Goal: Information Seeking & Learning: Learn about a topic

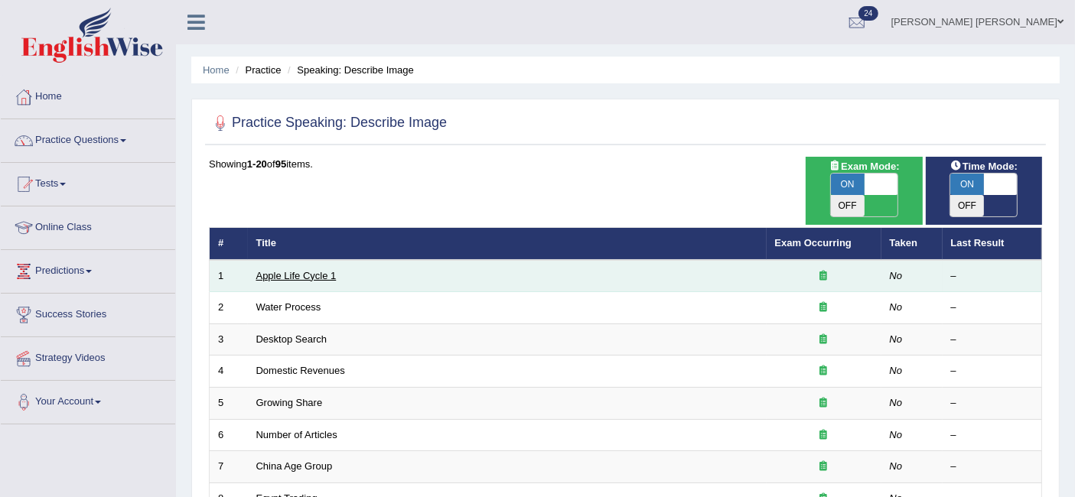
click at [289, 270] on link "Apple Life Cycle 1" at bounding box center [296, 275] width 80 height 11
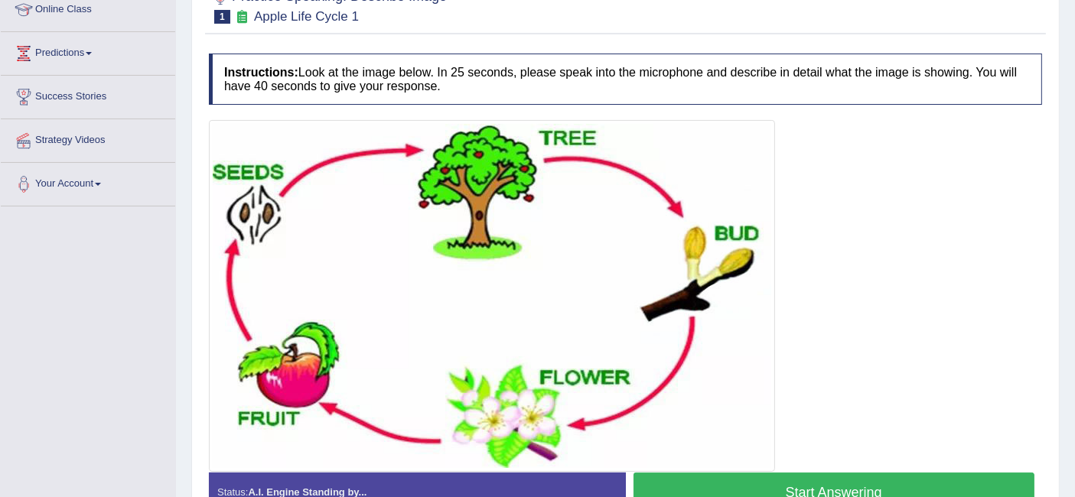
scroll to position [308, 0]
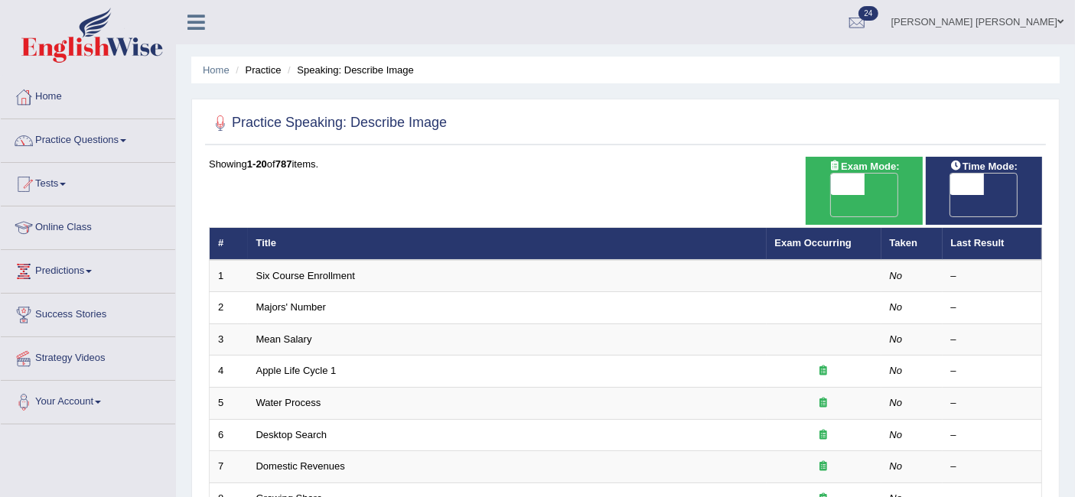
click at [831, 195] on span "OFF" at bounding box center [814, 205] width 34 height 21
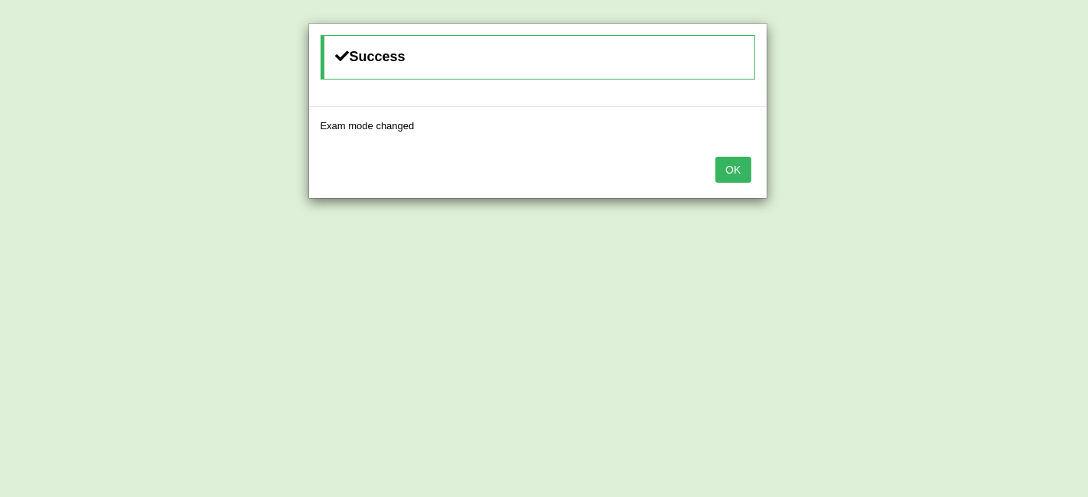
click at [732, 167] on button "OK" at bounding box center [732, 170] width 35 height 26
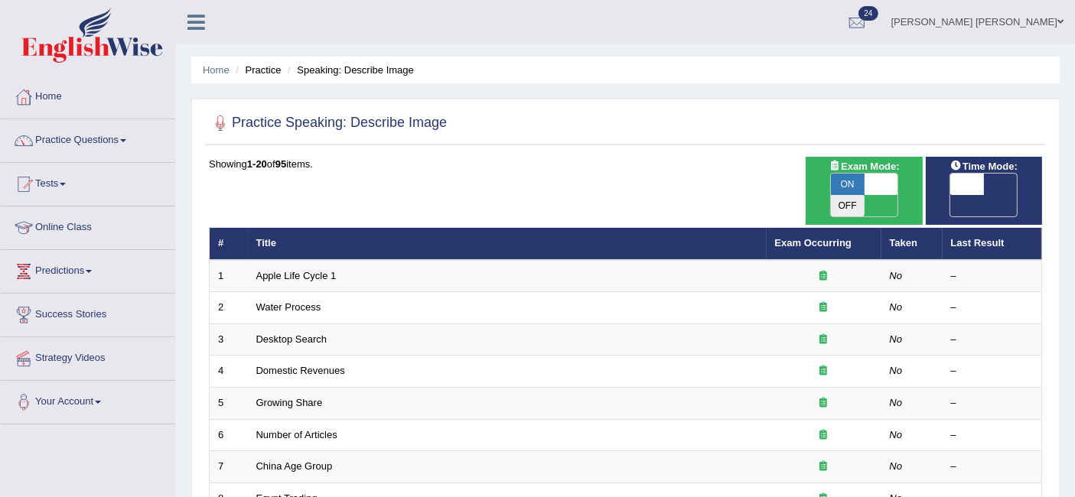
click at [950, 195] on span "OFF" at bounding box center [933, 205] width 34 height 21
checkbox input "true"
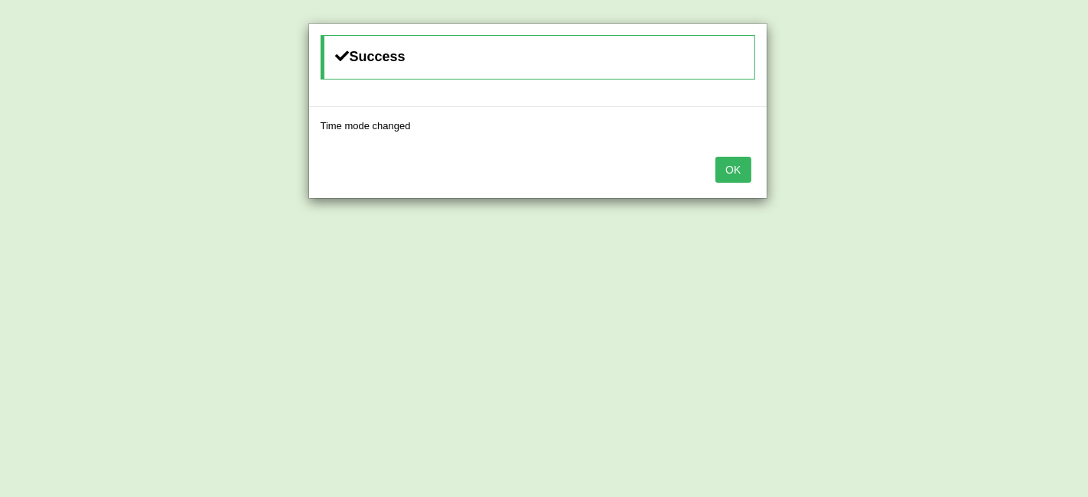
click at [741, 174] on button "OK" at bounding box center [732, 170] width 35 height 26
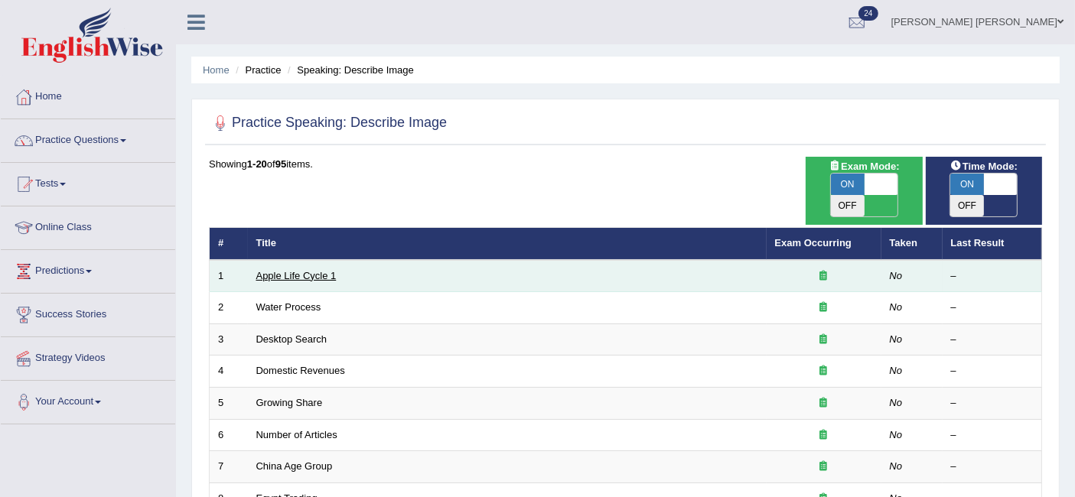
click at [292, 270] on link "Apple Life Cycle 1" at bounding box center [296, 275] width 80 height 11
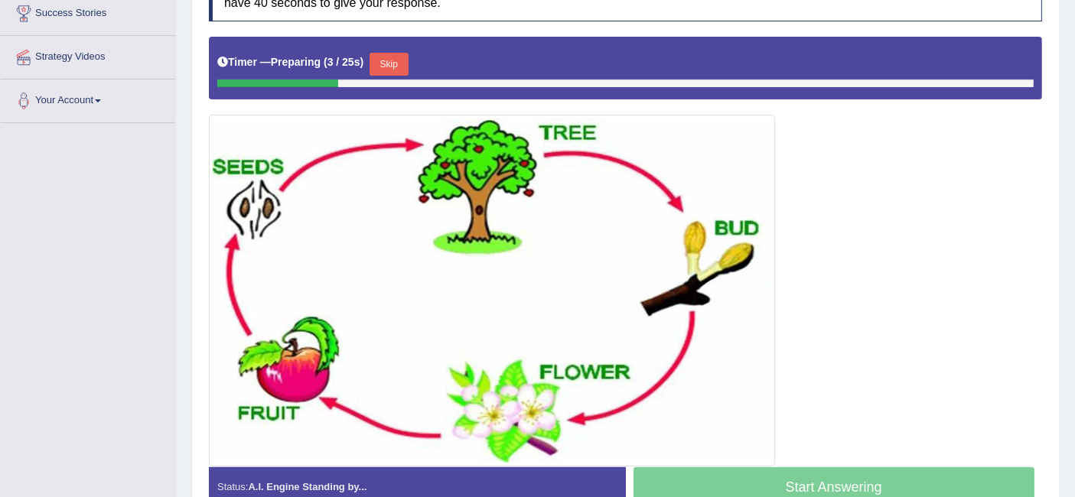
scroll to position [301, 0]
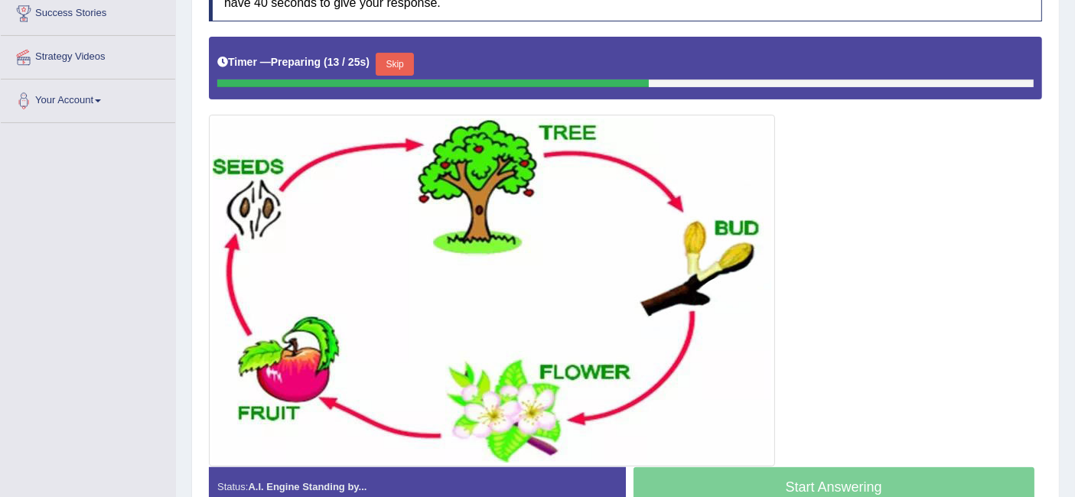
click at [402, 60] on button "Skip" at bounding box center [395, 64] width 38 height 23
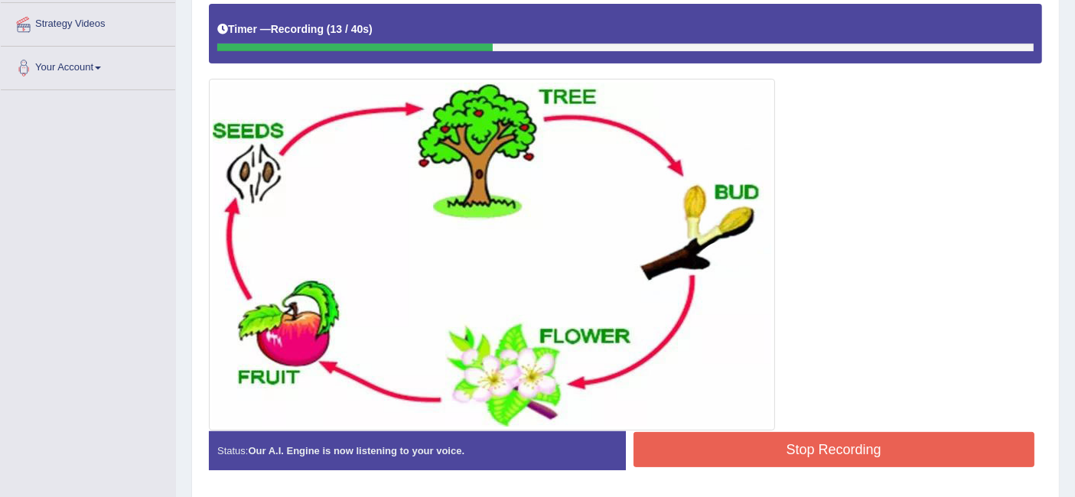
scroll to position [353, 0]
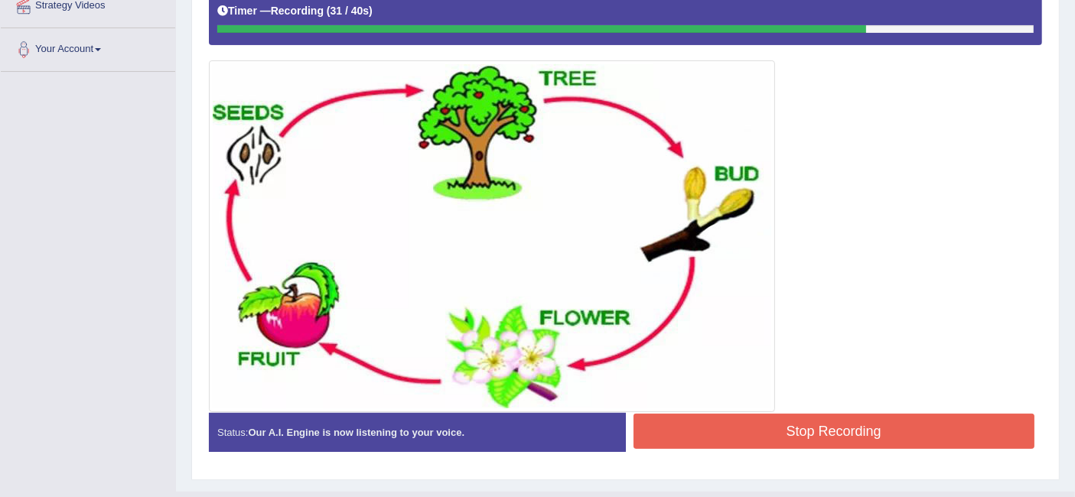
click at [821, 420] on button "Stop Recording" at bounding box center [834, 431] width 402 height 35
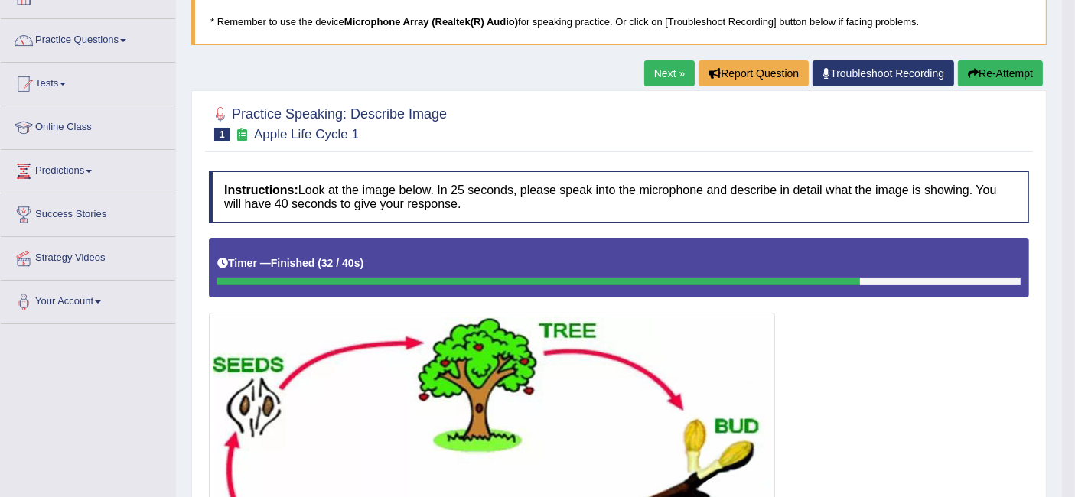
scroll to position [62, 0]
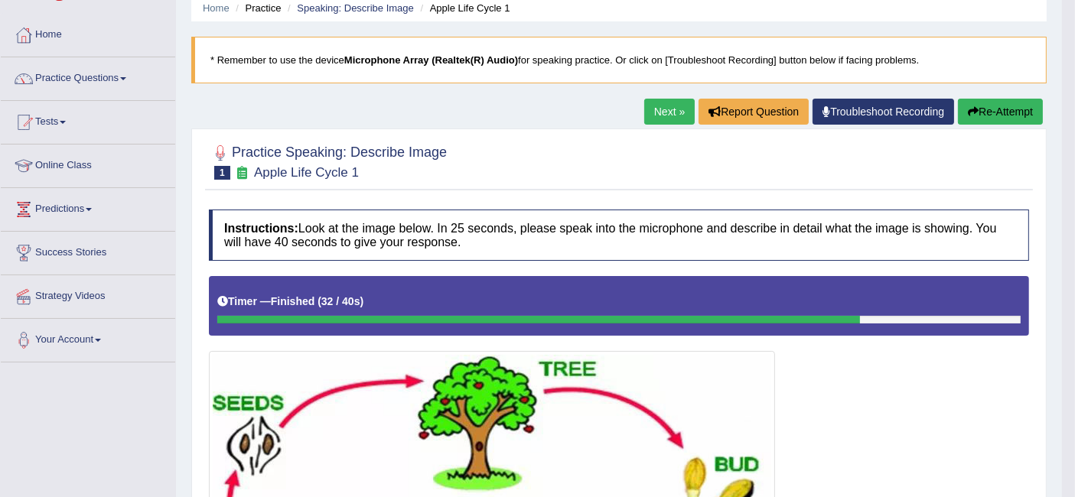
click at [676, 105] on link "Next »" at bounding box center [669, 112] width 50 height 26
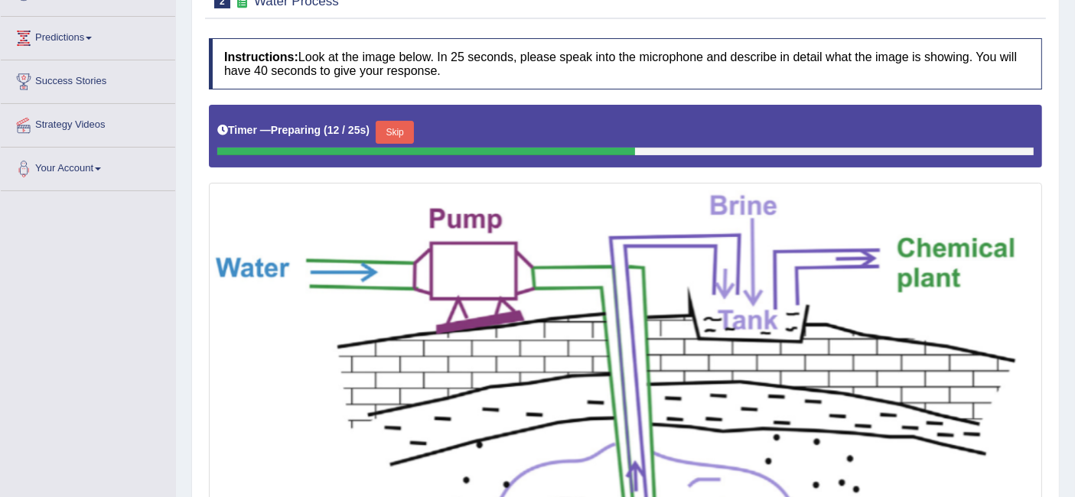
scroll to position [233, 0]
click at [406, 127] on button "Skip" at bounding box center [395, 132] width 38 height 23
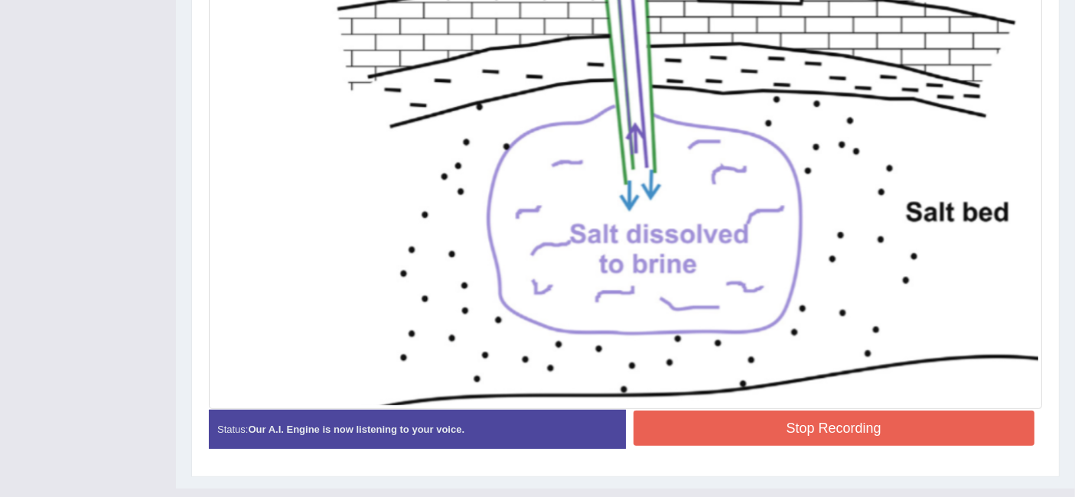
scroll to position [596, 0]
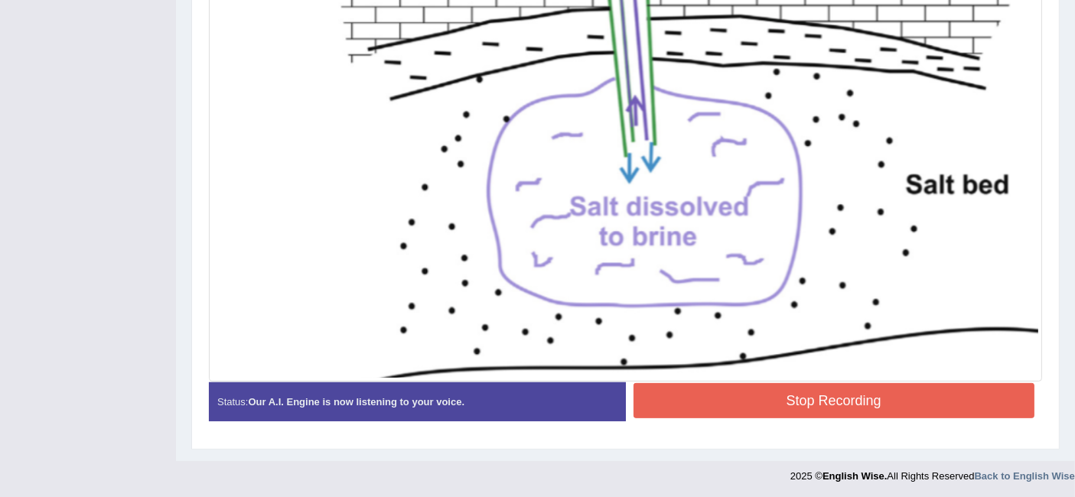
click at [794, 387] on button "Stop Recording" at bounding box center [834, 400] width 402 height 35
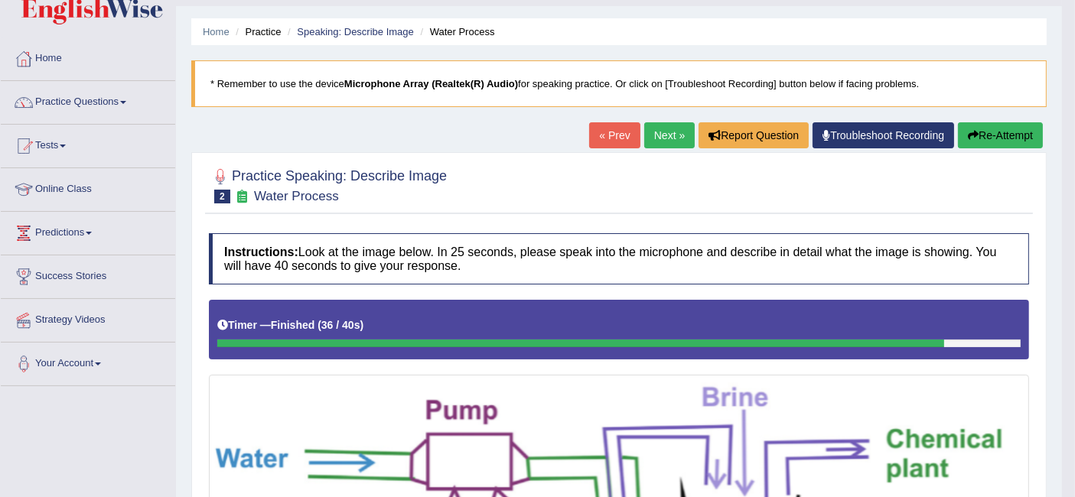
scroll to position [0, 0]
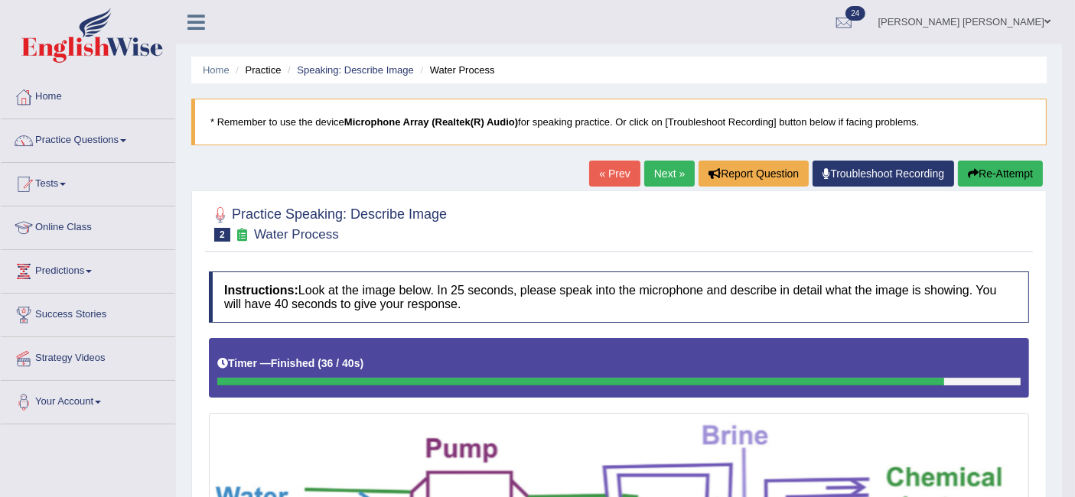
click at [672, 171] on link "Next »" at bounding box center [669, 174] width 50 height 26
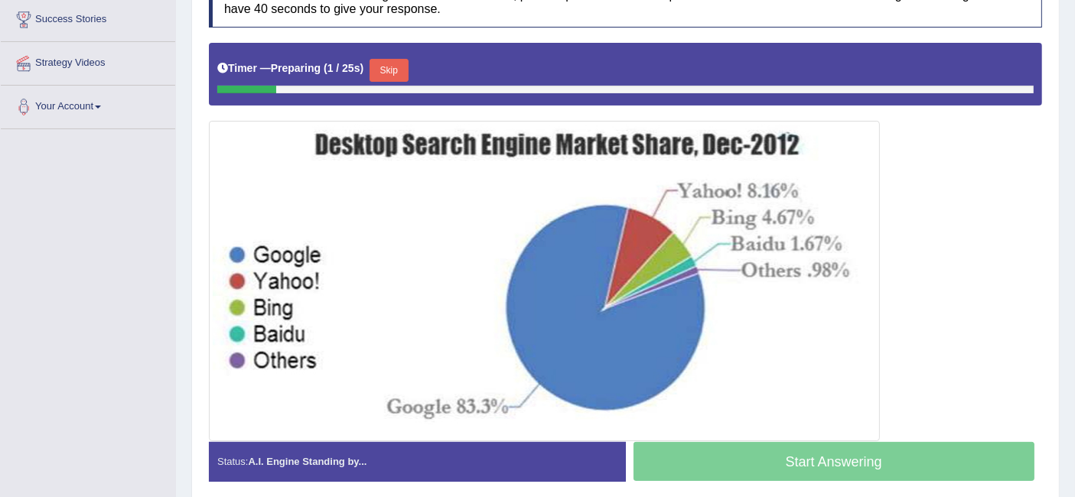
scroll to position [300, 0]
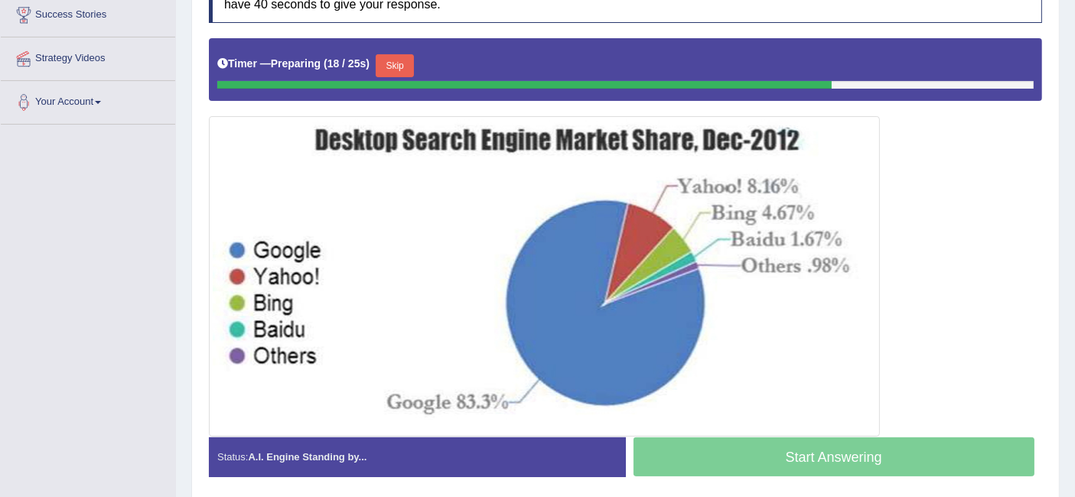
click at [387, 63] on button "Skip" at bounding box center [395, 65] width 38 height 23
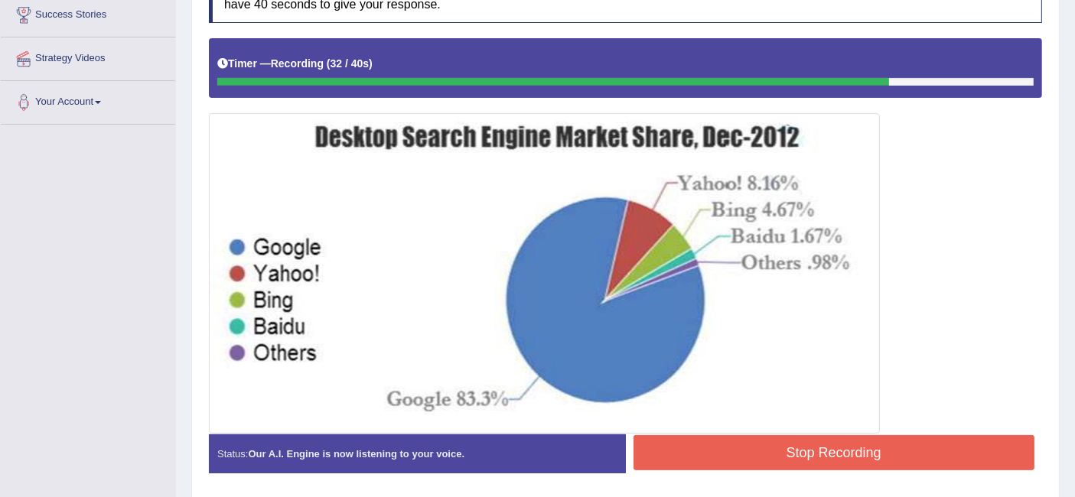
click at [881, 453] on button "Stop Recording" at bounding box center [834, 452] width 402 height 35
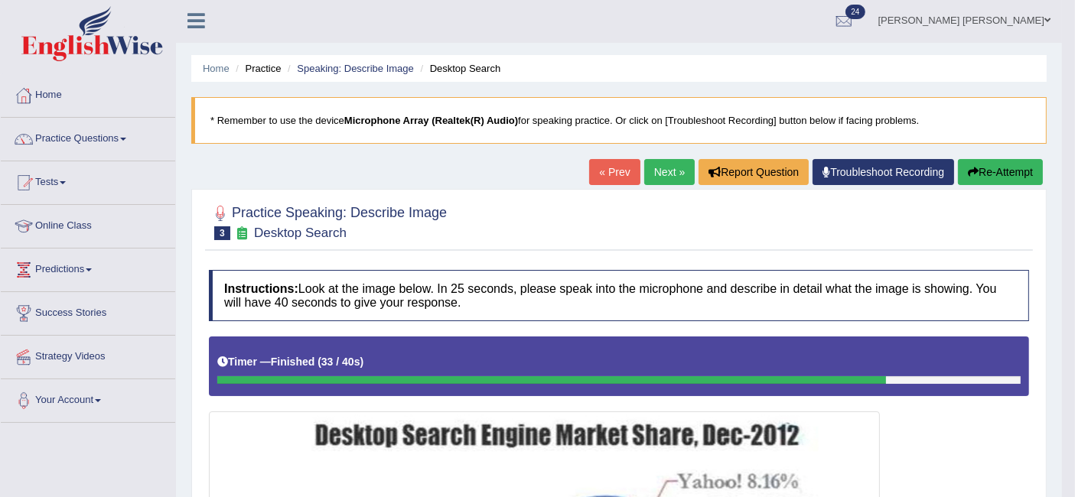
scroll to position [0, 0]
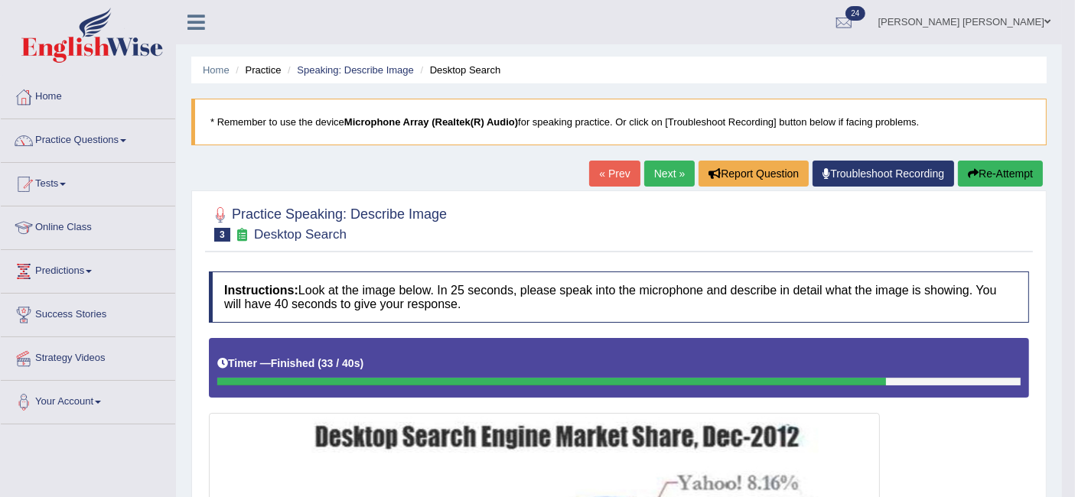
click at [673, 174] on link "Next »" at bounding box center [669, 174] width 50 height 26
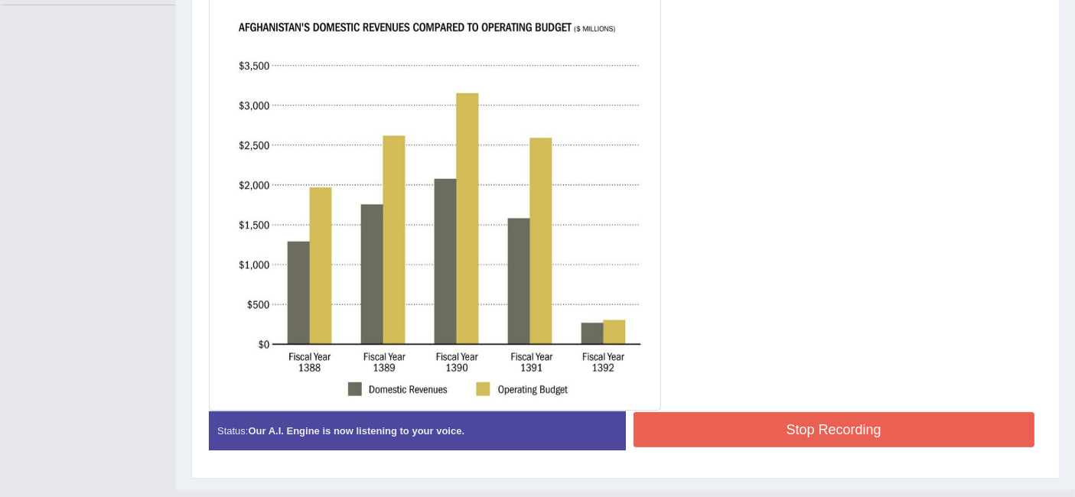
scroll to position [421, 0]
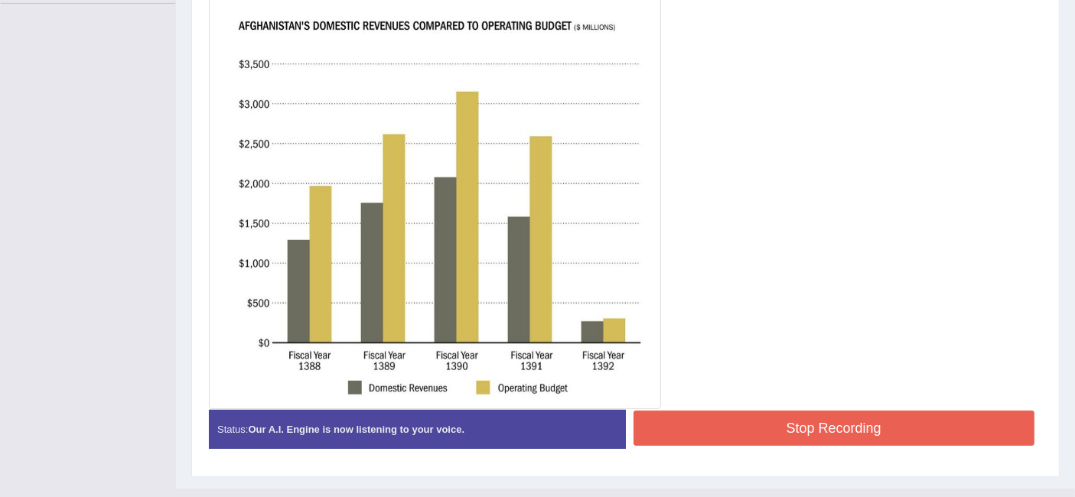
click at [787, 424] on button "Stop Recording" at bounding box center [834, 428] width 402 height 35
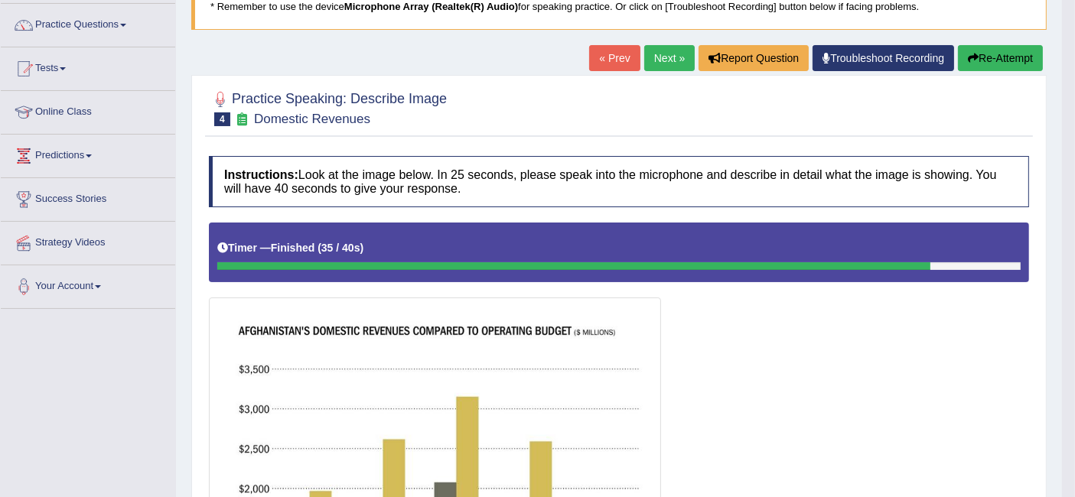
scroll to position [110, 0]
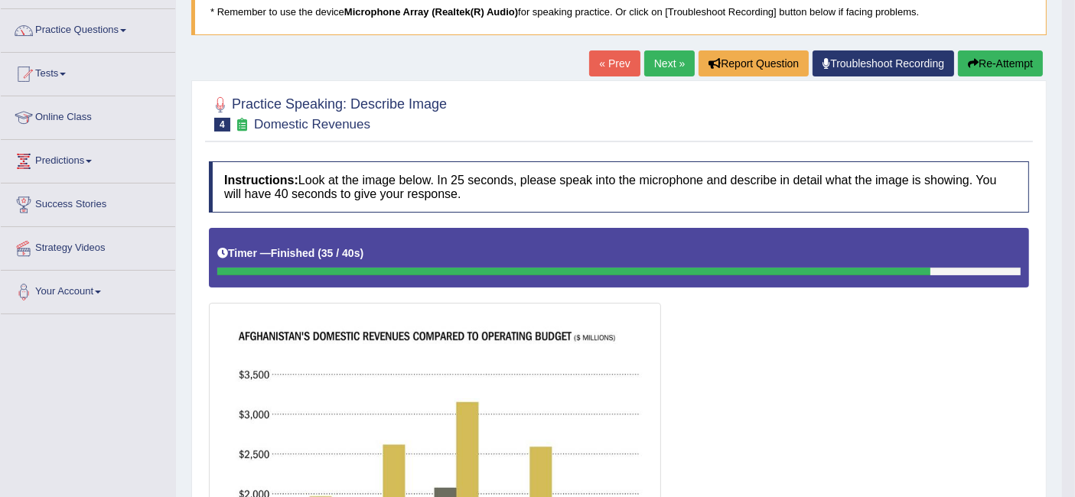
click at [988, 58] on button "Re-Attempt" at bounding box center [1000, 63] width 85 height 26
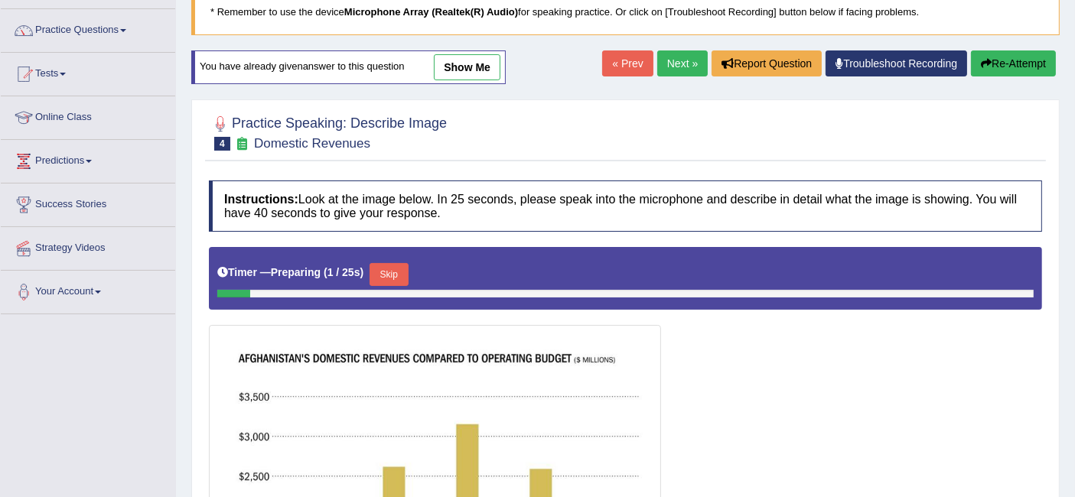
click at [404, 275] on button "Skip" at bounding box center [389, 274] width 38 height 23
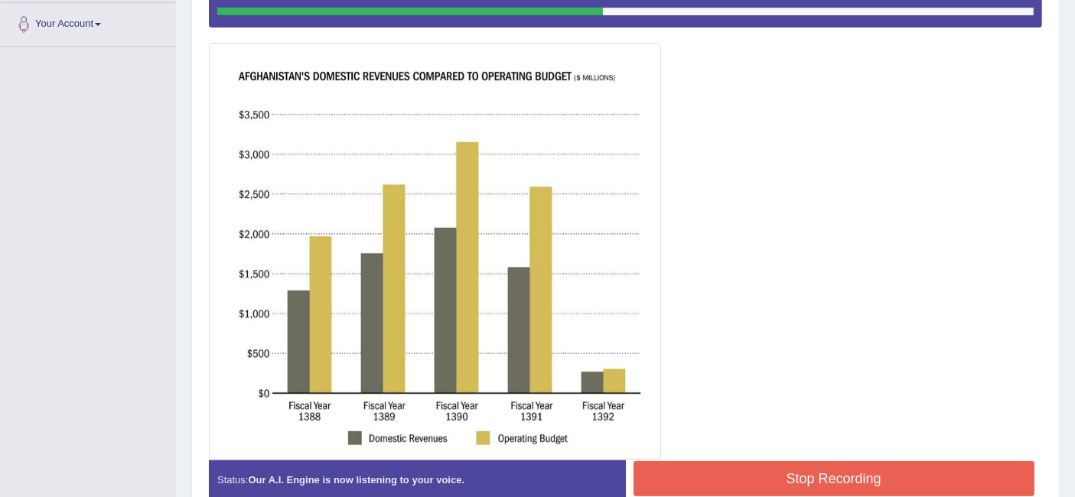
scroll to position [378, 0]
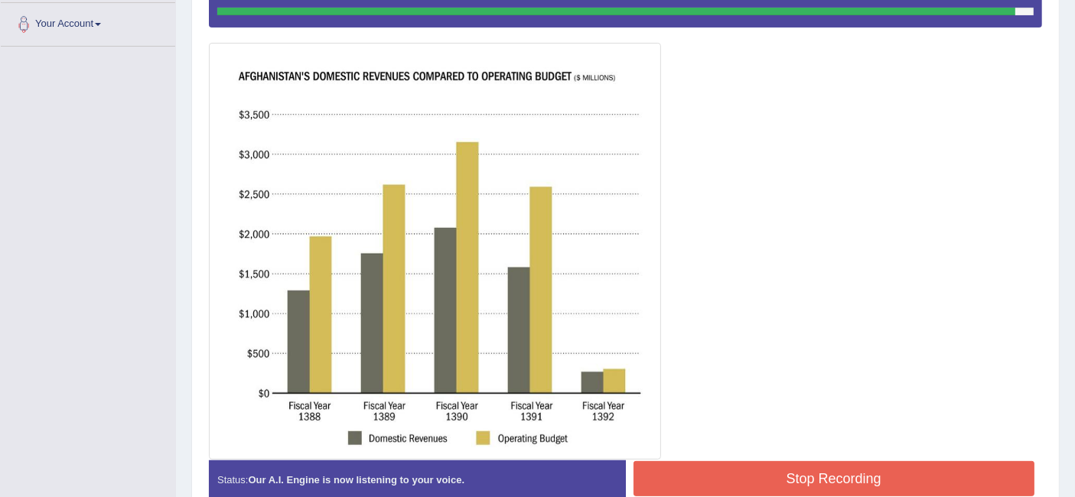
click at [759, 461] on button "Stop Recording" at bounding box center [834, 478] width 402 height 35
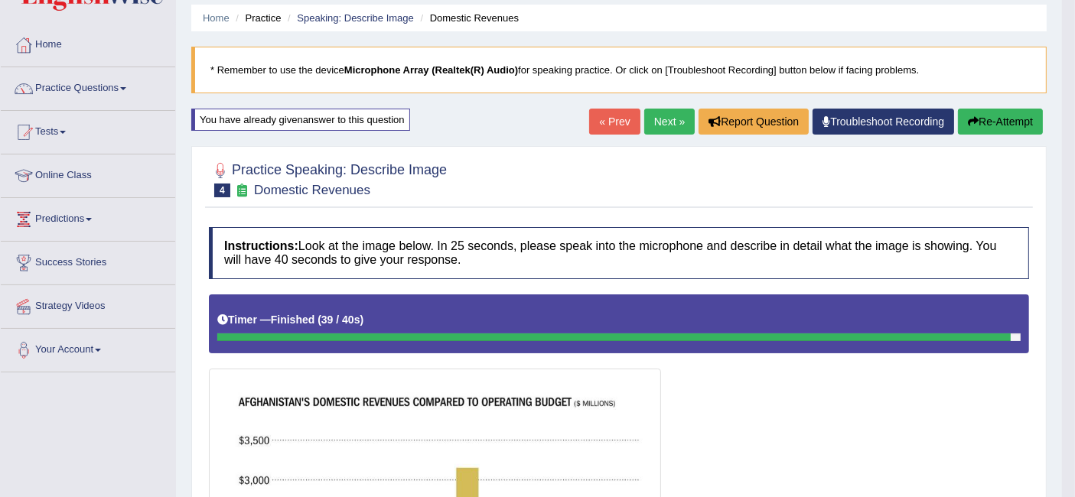
scroll to position [0, 0]
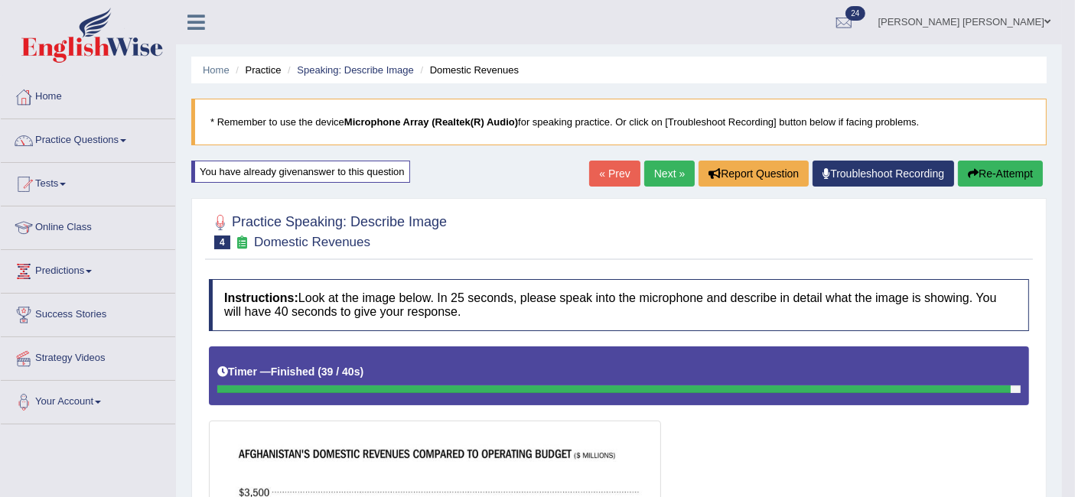
click at [999, 171] on button "Re-Attempt" at bounding box center [1000, 174] width 85 height 26
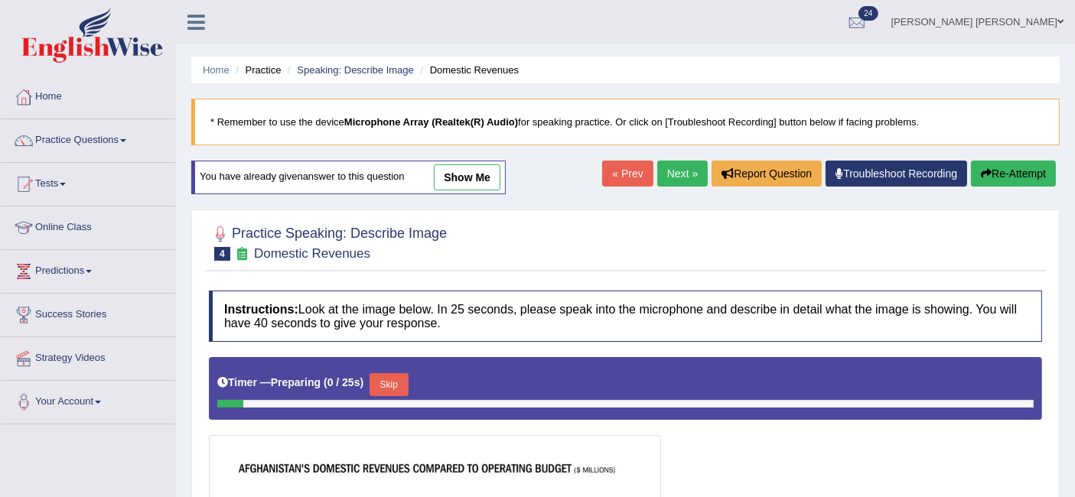
click at [396, 376] on button "Skip" at bounding box center [389, 384] width 38 height 23
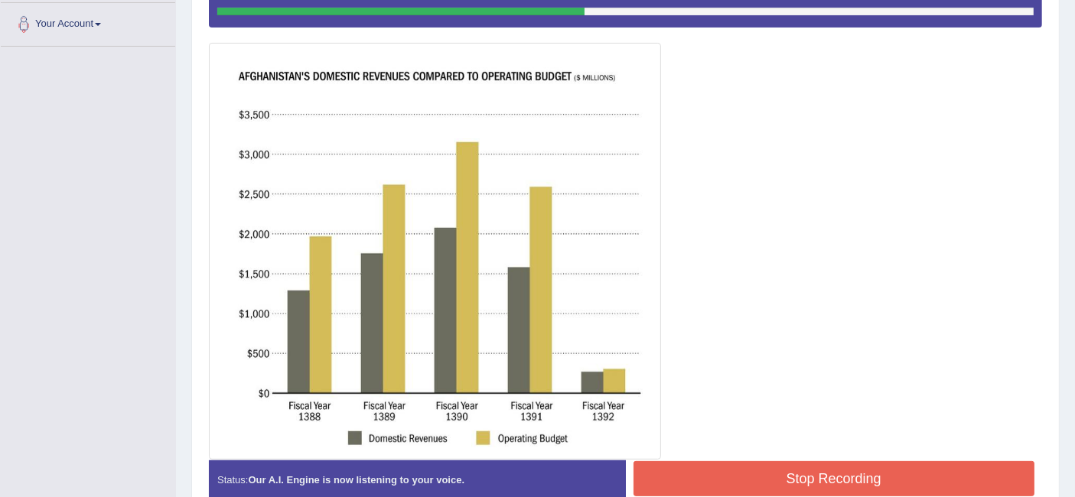
scroll to position [376, 0]
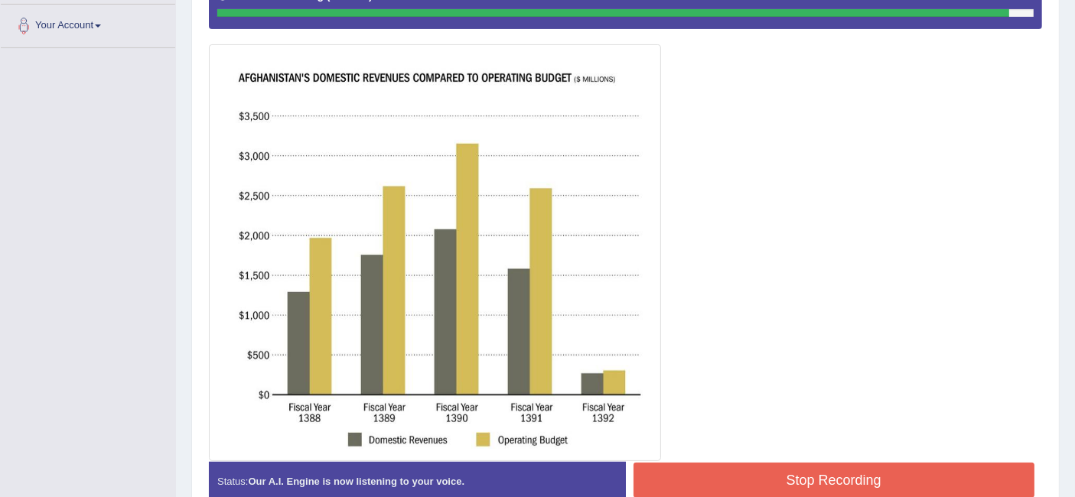
click at [784, 473] on button "Stop Recording" at bounding box center [834, 480] width 402 height 35
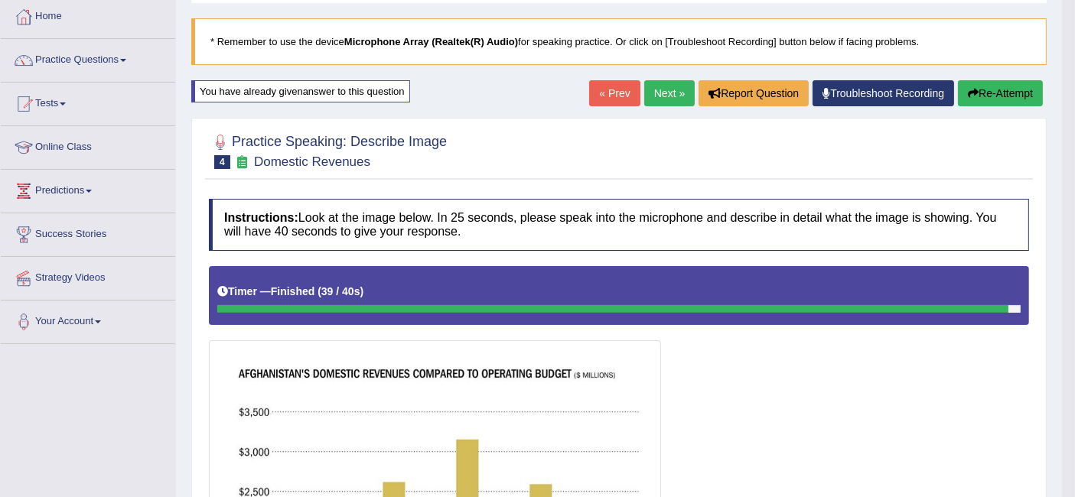
scroll to position [71, 0]
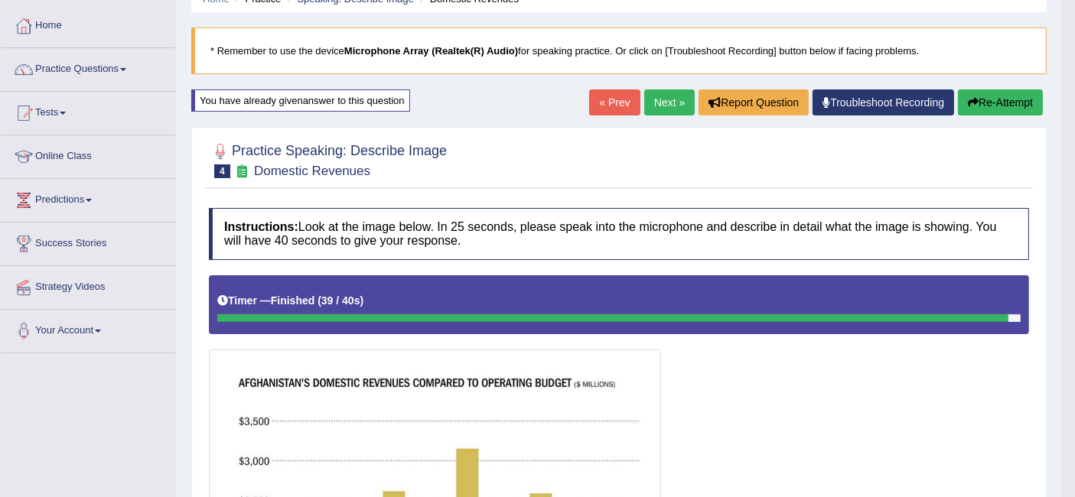
click at [669, 103] on link "Next »" at bounding box center [669, 103] width 50 height 26
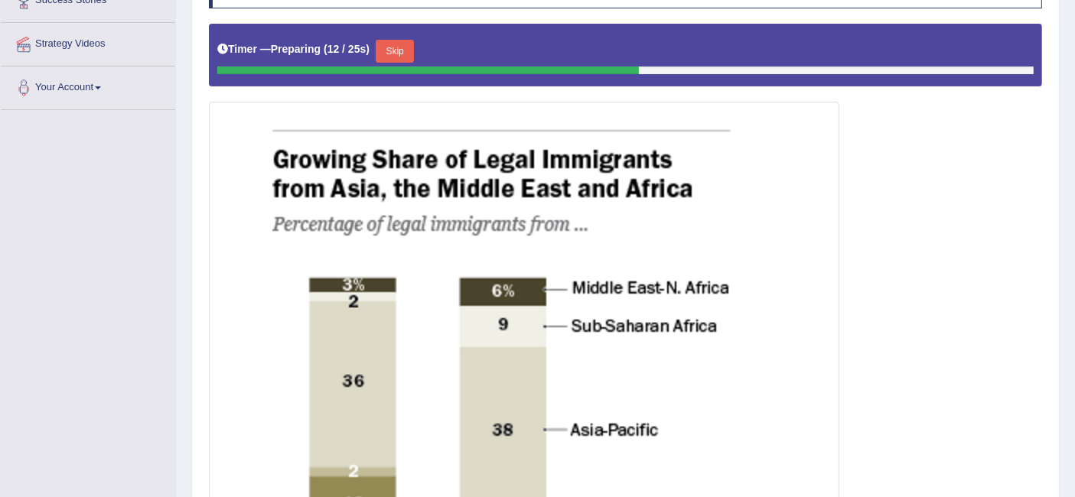
scroll to position [313, 0]
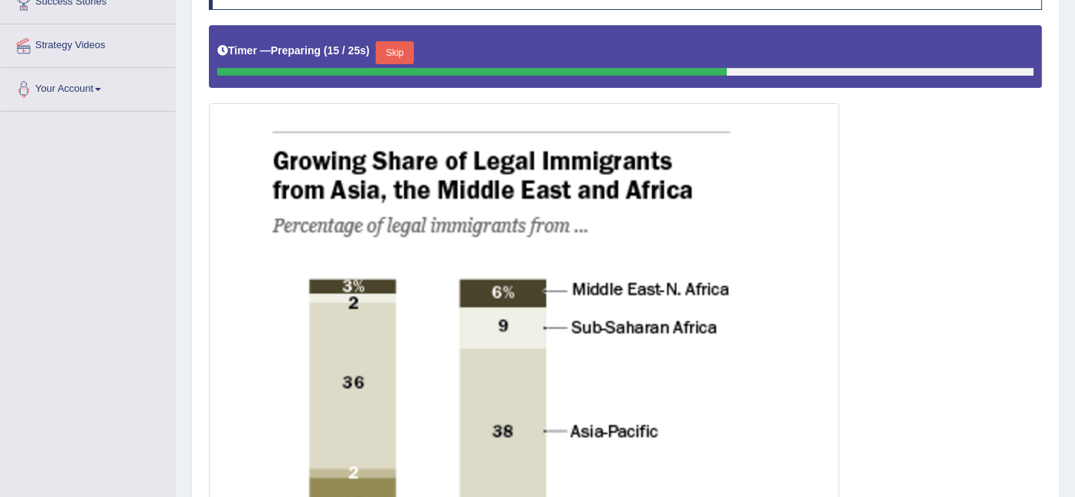
click at [404, 56] on button "Skip" at bounding box center [395, 52] width 38 height 23
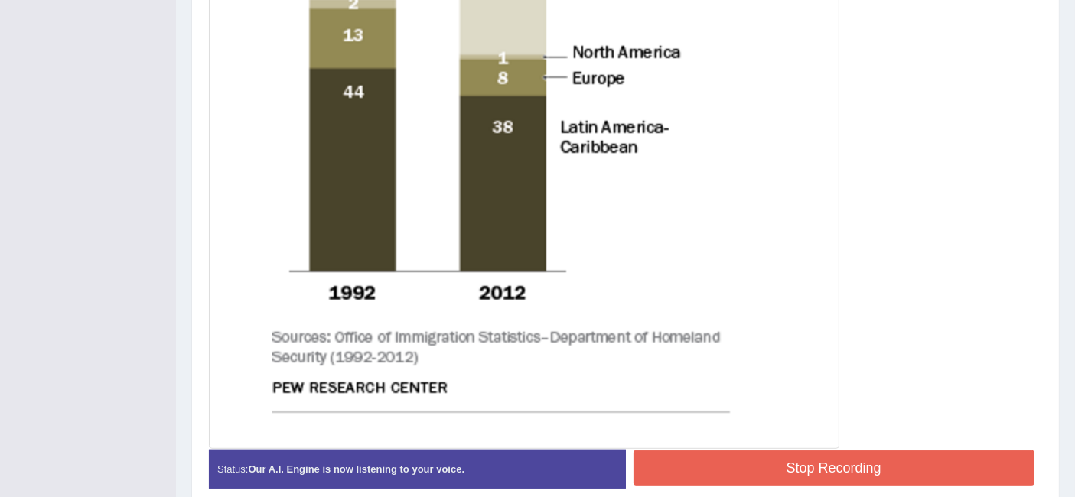
scroll to position [827, 0]
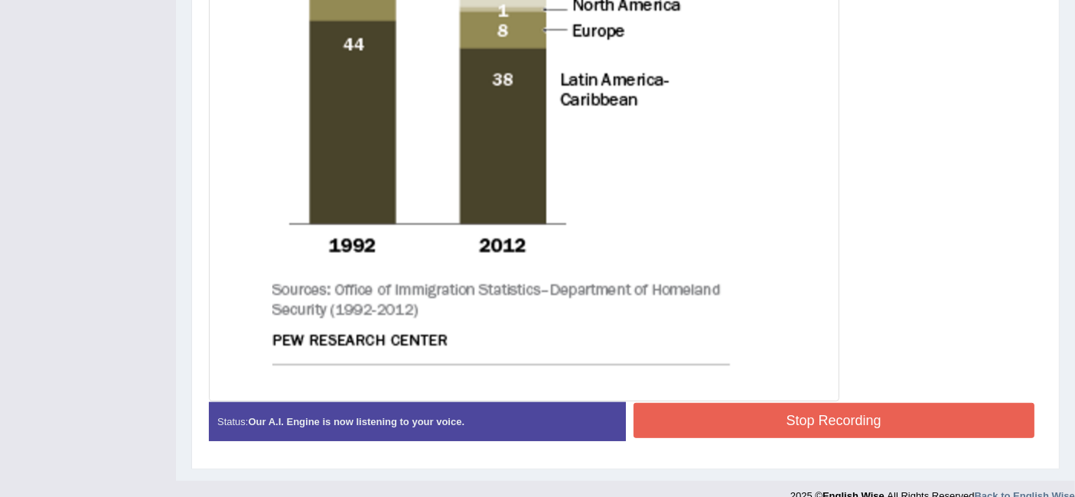
click at [796, 402] on div "Start Answering" at bounding box center [834, 402] width 417 height 1
click at [804, 408] on button "Stop Recording" at bounding box center [834, 420] width 402 height 35
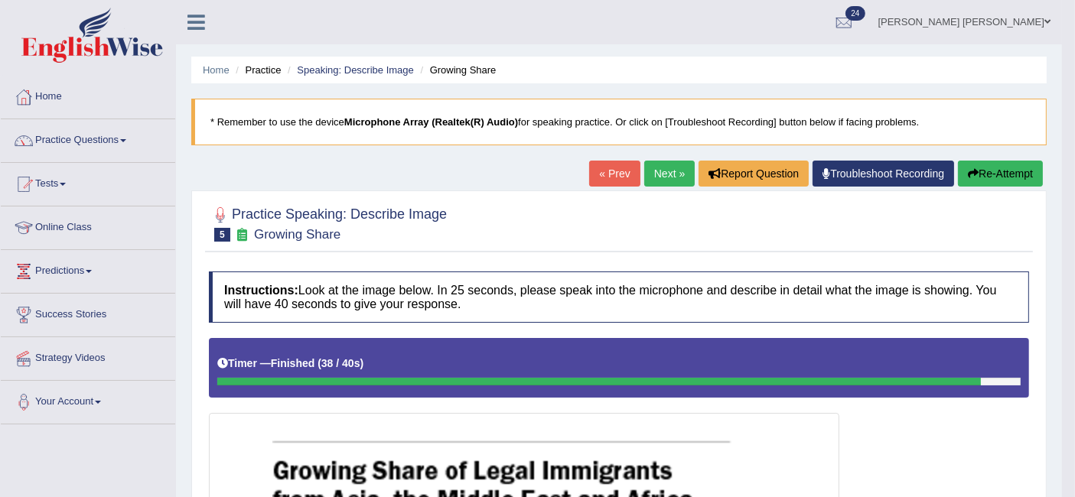
scroll to position [0, 0]
click at [674, 181] on link "Next »" at bounding box center [669, 174] width 50 height 26
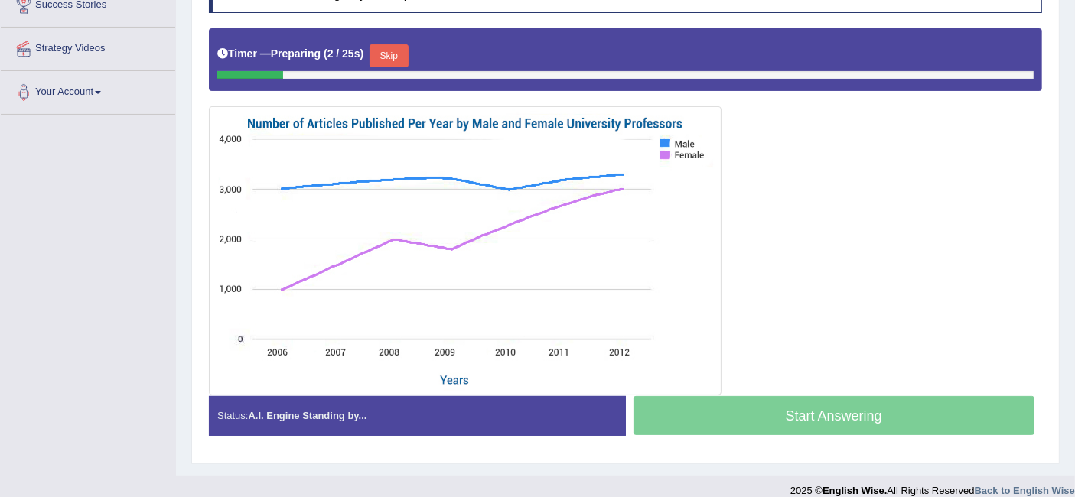
scroll to position [310, 0]
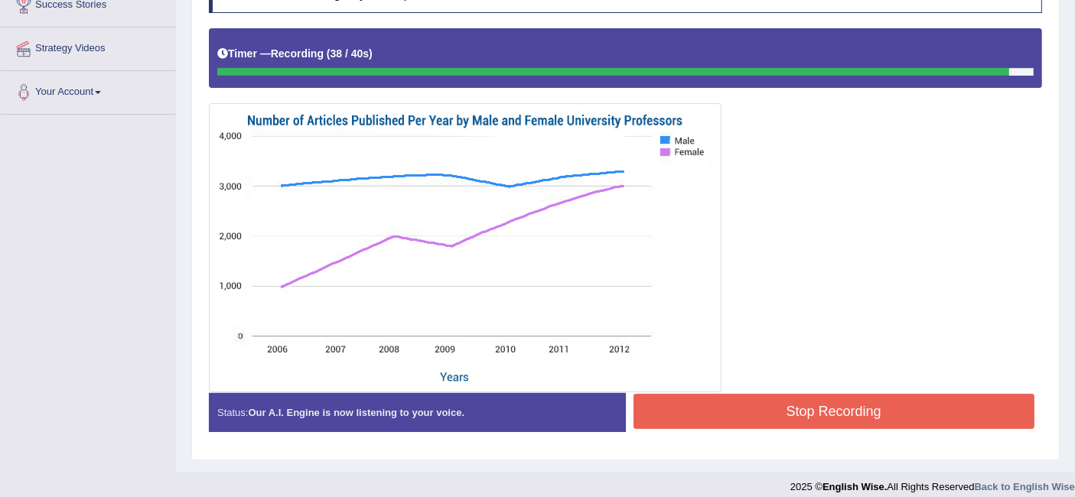
click at [803, 405] on button "Stop Recording" at bounding box center [834, 411] width 402 height 35
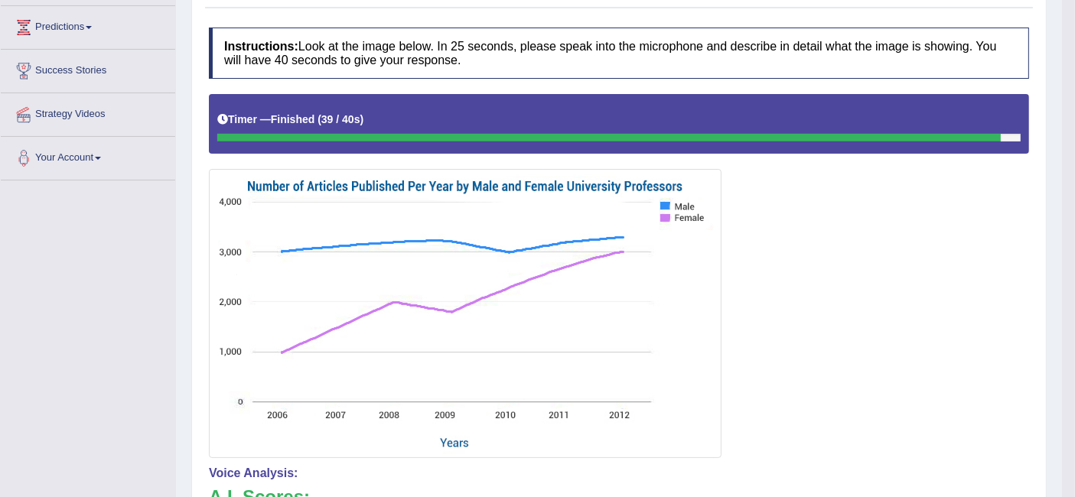
scroll to position [203, 0]
